Goal: Task Accomplishment & Management: Manage account settings

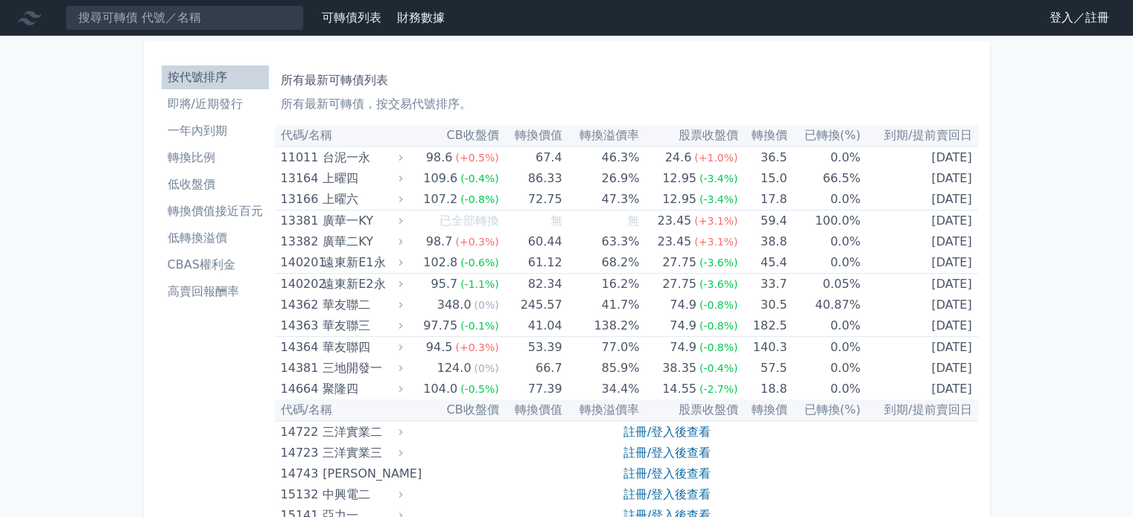
click at [1038, 23] on link "登入／註冊" at bounding box center [1078, 18] width 83 height 24
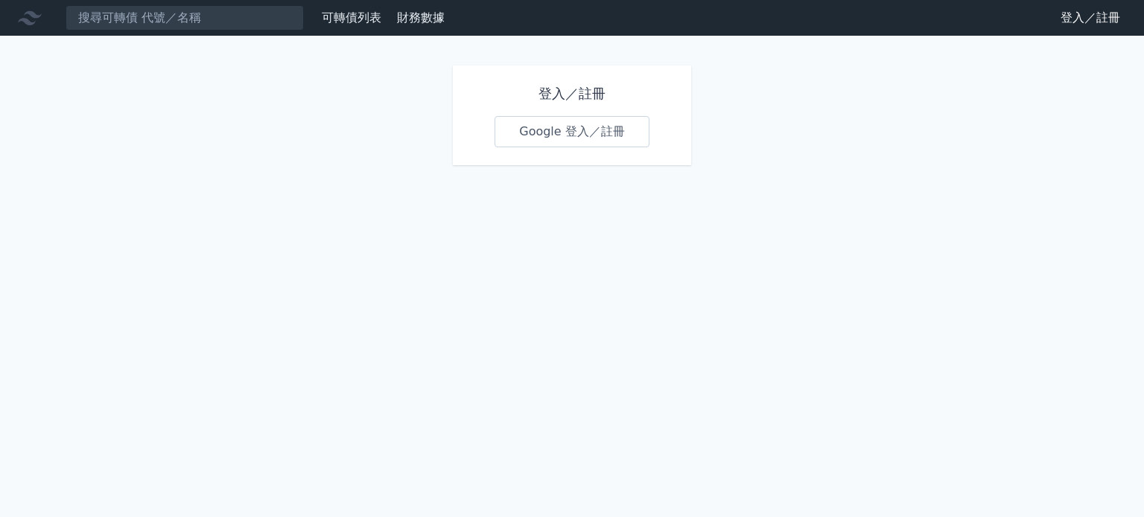
click at [536, 147] on link "Google 登入／註冊" at bounding box center [571, 131] width 155 height 31
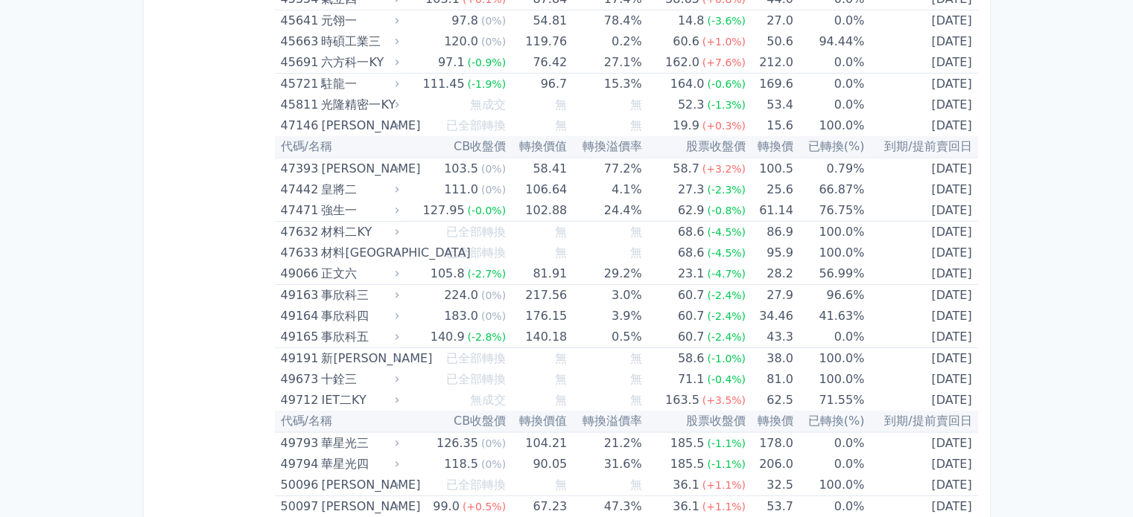
scroll to position [4840, 0]
